Goal: Transaction & Acquisition: Purchase product/service

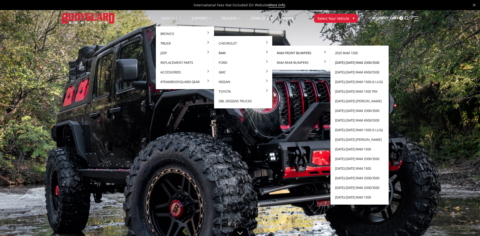
click at [354, 62] on link "[DATE]-[DATE] Ram 2500/3500" at bounding box center [360, 63] width 54 height 10
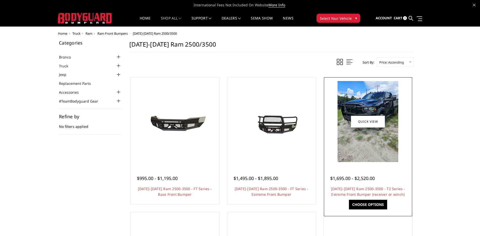
click at [359, 134] on img at bounding box center [368, 121] width 61 height 81
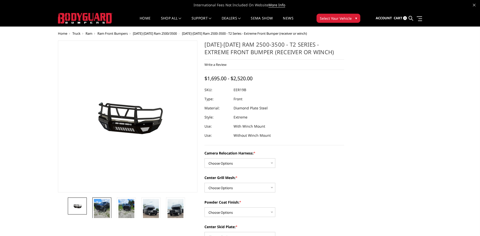
click at [101, 208] on img at bounding box center [102, 209] width 16 height 21
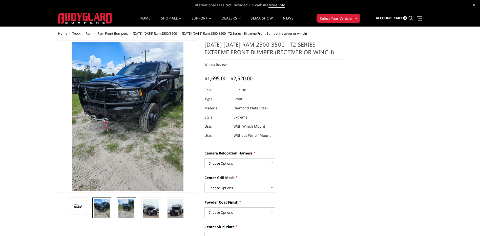
click at [127, 205] on img at bounding box center [126, 209] width 16 height 21
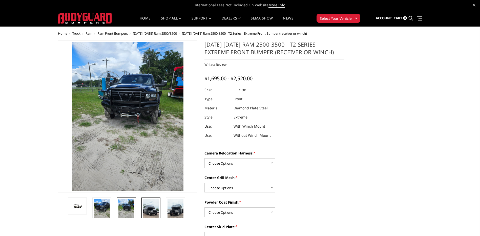
click at [150, 208] on img at bounding box center [151, 213] width 16 height 28
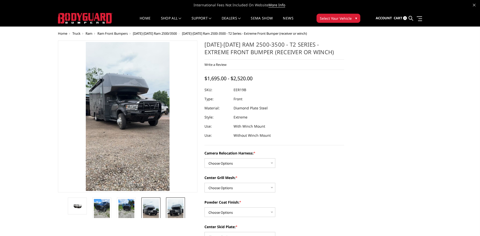
click at [169, 209] on img at bounding box center [176, 213] width 16 height 28
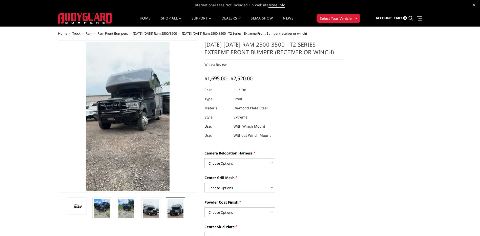
click at [174, 212] on img at bounding box center [176, 213] width 16 height 28
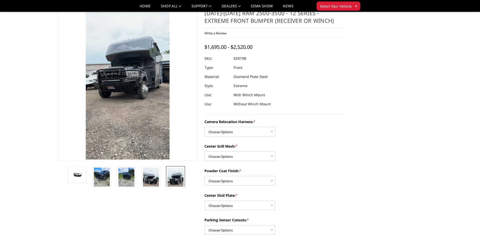
scroll to position [25, 0]
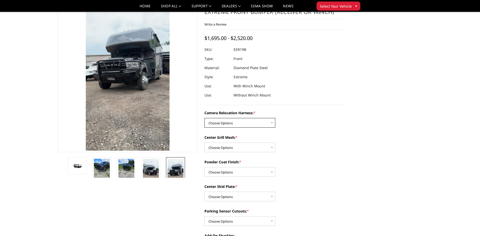
click at [243, 126] on select "Choose Options Without camera harness With camera harness" at bounding box center [240, 123] width 71 height 10
select select "3819"
click at [205, 118] on select "Choose Options Without camera harness With camera harness" at bounding box center [240, 123] width 71 height 10
click at [239, 148] on select "Choose Options Without expanded metal With expanded metal" at bounding box center [240, 148] width 71 height 10
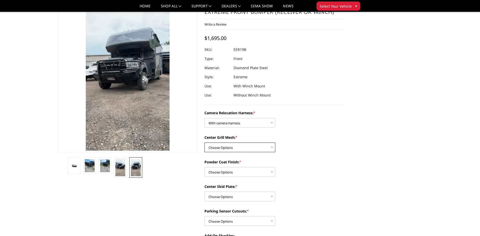
select select "3817"
click at [205, 143] on select "Choose Options Without expanded metal With expanded metal" at bounding box center [240, 148] width 71 height 10
click at [240, 174] on select "Choose Options Textured Black Powder Coat Gloss Black Powder Coat Bare Metal" at bounding box center [240, 172] width 71 height 10
select select "3815"
click at [205, 167] on select "Choose Options Textured Black Powder Coat Gloss Black Powder Coat Bare Metal" at bounding box center [240, 172] width 71 height 10
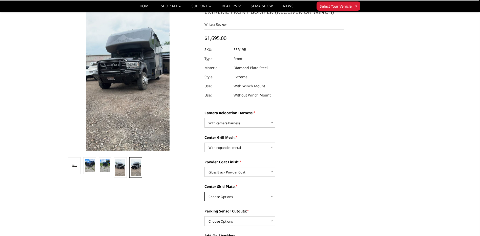
click at [237, 198] on select "Choose Options Winch Mount Skid Plate Standard Skid Plate (included) 2" Receive…" at bounding box center [240, 197] width 71 height 10
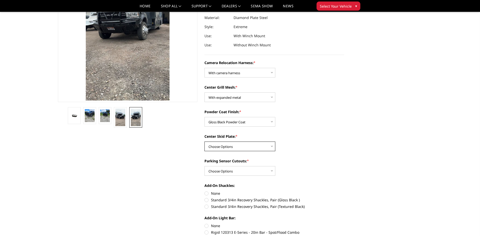
scroll to position [76, 0]
click at [255, 148] on select "Choose Options Winch Mount Skid Plate Standard Skid Plate (included) 2" Receive…" at bounding box center [240, 146] width 71 height 10
select select "3813"
click at [205, 141] on select "Choose Options Winch Mount Skid Plate Standard Skid Plate (included) 2" Receive…" at bounding box center [240, 146] width 71 height 10
click at [244, 169] on select "Choose Options Yes - With Parking Sensor Cutouts" at bounding box center [240, 171] width 71 height 10
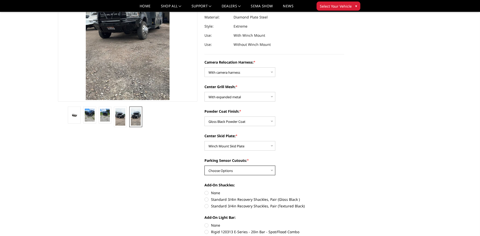
select select "3810"
click at [205, 166] on select "Choose Options Yes - With Parking Sensor Cutouts" at bounding box center [240, 171] width 71 height 10
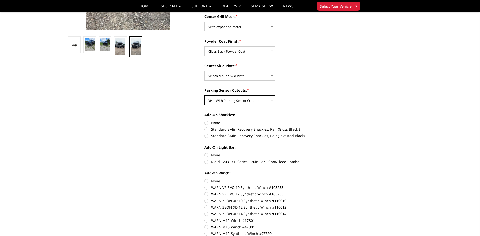
scroll to position [152, 0]
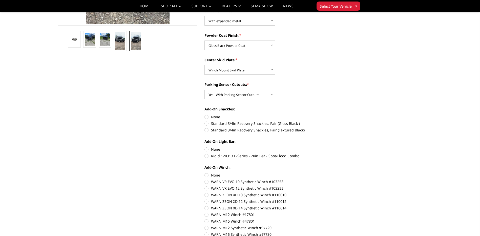
click at [208, 149] on label "None" at bounding box center [275, 149] width 140 height 5
click at [205, 147] on input "None" at bounding box center [205, 147] width 0 height 0
radio input "true"
click at [209, 117] on label "None" at bounding box center [275, 116] width 140 height 5
click at [205, 114] on input "None" at bounding box center [205, 114] width 0 height 0
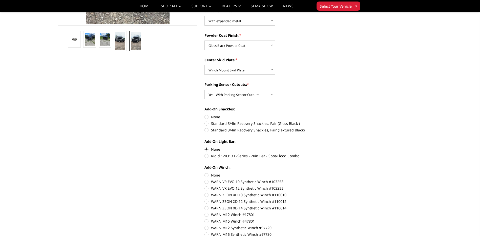
radio input "true"
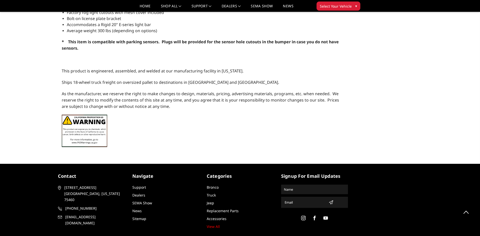
scroll to position [0, 0]
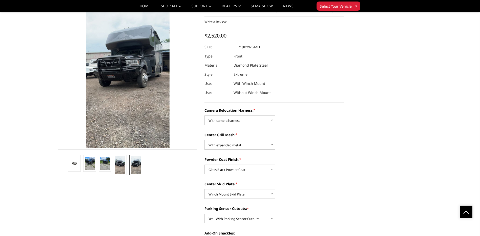
drag, startPoint x: 162, startPoint y: 143, endPoint x: 163, endPoint y: 91, distance: 52.2
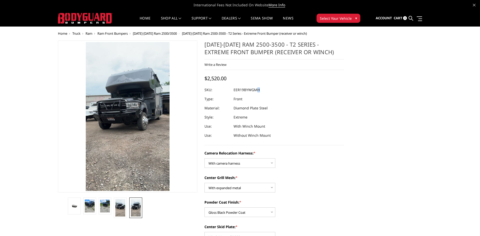
drag, startPoint x: 233, startPoint y: 89, endPoint x: 258, endPoint y: 89, distance: 24.8
click at [258, 89] on dl "SKU: EER19BYWGMH UPC: Type: Front Material: Diamond Plate Steel Style: Extreme …" at bounding box center [275, 112] width 140 height 55
drag, startPoint x: 258, startPoint y: 89, endPoint x: 245, endPoint y: 90, distance: 12.9
click at [246, 89] on dd "EER19BYWGMH" at bounding box center [247, 89] width 26 height 9
drag, startPoint x: 235, startPoint y: 90, endPoint x: 260, endPoint y: 91, distance: 25.1
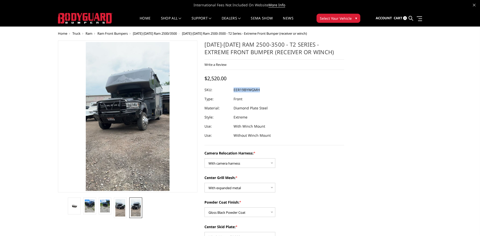
click at [260, 91] on dd "EER19BYWGMH" at bounding box center [247, 89] width 26 height 9
drag, startPoint x: 260, startPoint y: 91, endPoint x: 254, endPoint y: 89, distance: 6.0
copy dd "EER19BYWGMH"
click at [241, 17] on link "Dealers" at bounding box center [231, 21] width 19 height 10
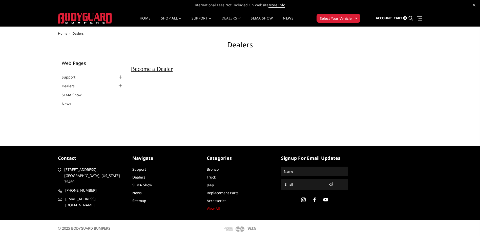
click at [380, 115] on div "Home Dealers Dealers Web Pages Support FAQ Install Instructions Shipping Warran…" at bounding box center [240, 82] width 480 height 101
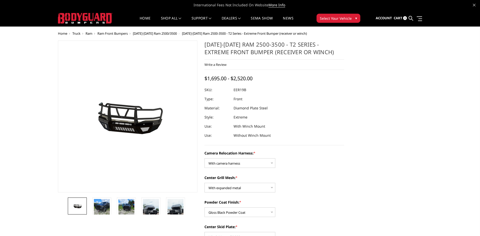
select select "3819"
select select "3817"
select select "3815"
select select "3813"
select select "3810"
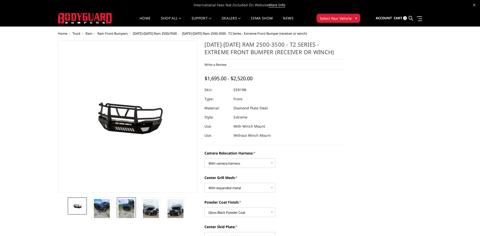
click at [130, 214] on img at bounding box center [126, 209] width 16 height 21
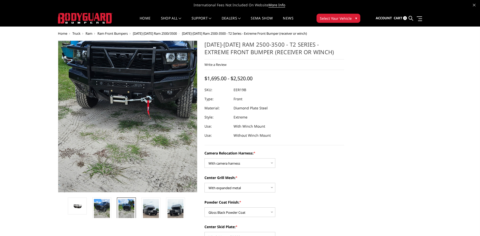
click at [131, 129] on img at bounding box center [125, 103] width 243 height 324
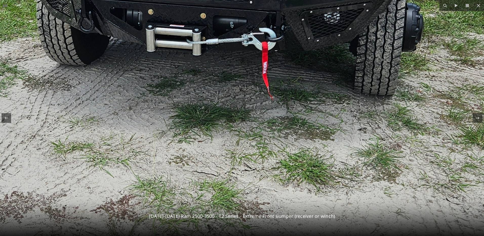
click at [432, 78] on img at bounding box center [195, 49] width 760 height 1013
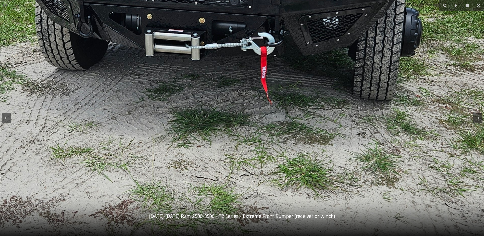
click at [379, 49] on img at bounding box center [194, 53] width 760 height 1013
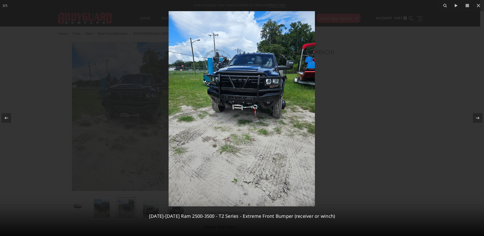
click at [396, 39] on div at bounding box center [242, 118] width 484 height 236
